Goal: Information Seeking & Learning: Learn about a topic

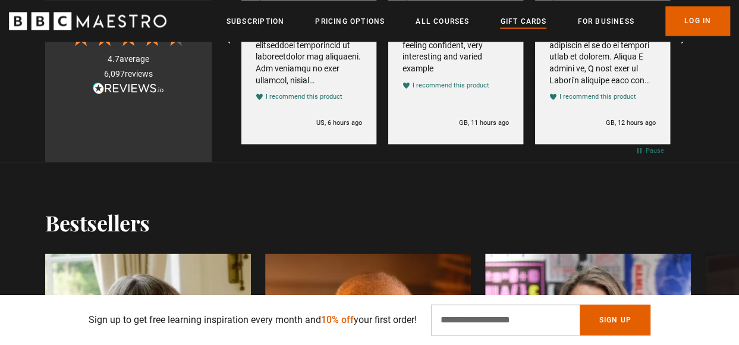
scroll to position [1070, 0]
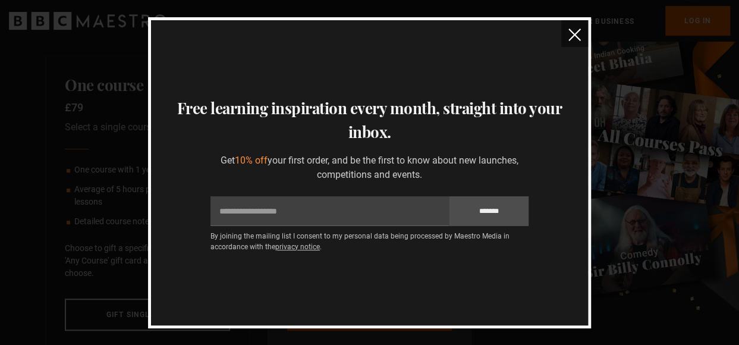
scroll to position [178, 0]
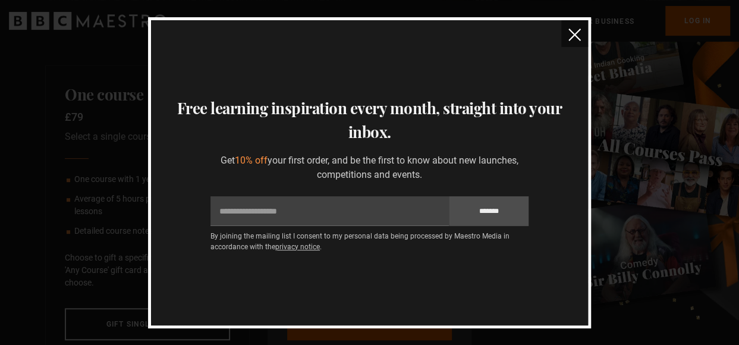
click at [574, 36] on img "close" at bounding box center [574, 35] width 12 height 12
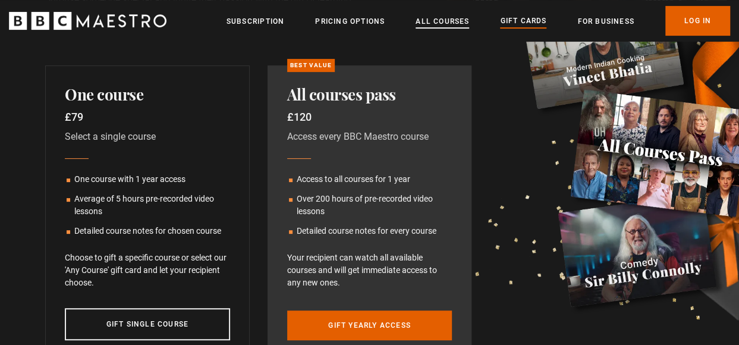
click at [424, 23] on link "All Courses" at bounding box center [442, 21] width 53 height 12
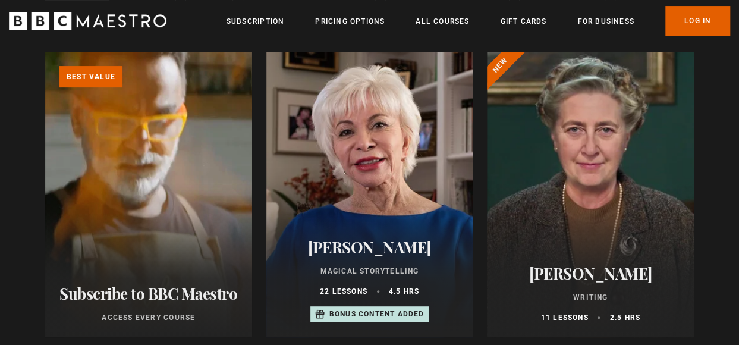
scroll to position [119, 0]
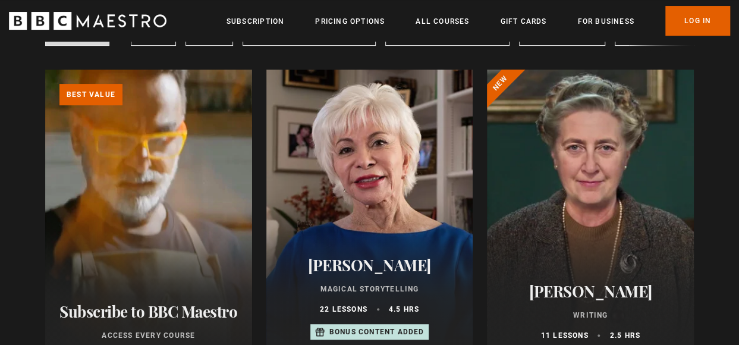
click at [378, 190] on div at bounding box center [369, 212] width 207 height 285
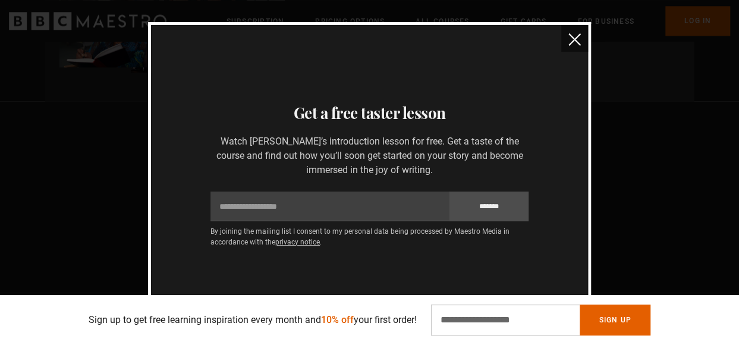
scroll to position [594, 0]
click at [573, 36] on img "close" at bounding box center [574, 39] width 12 height 12
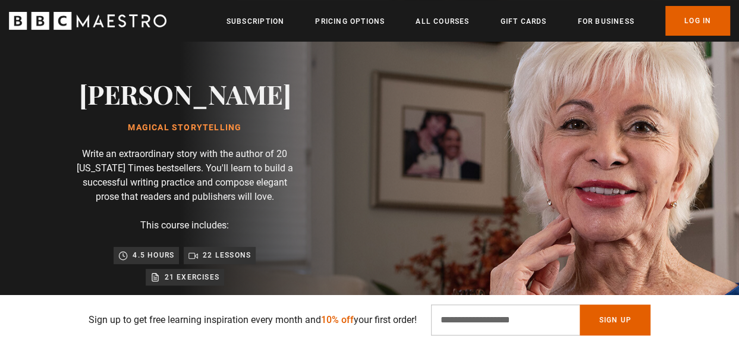
scroll to position [0, 0]
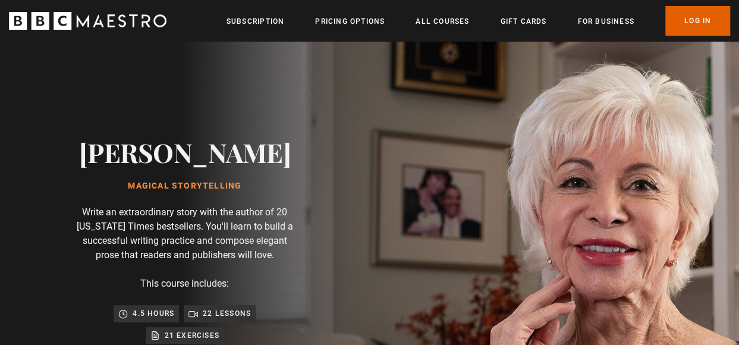
drag, startPoint x: 105, startPoint y: 154, endPoint x: 267, endPoint y: 159, distance: 162.9
click at [267, 159] on div "Isabel Allende Magical Storytelling Write an extraordinary story with the autho…" at bounding box center [185, 325] width 370 height 567
drag, startPoint x: 267, startPoint y: 159, endPoint x: 255, endPoint y: 158, distance: 12.5
copy h2 "[PERSON_NAME]"
